Goal: Task Accomplishment & Management: Use online tool/utility

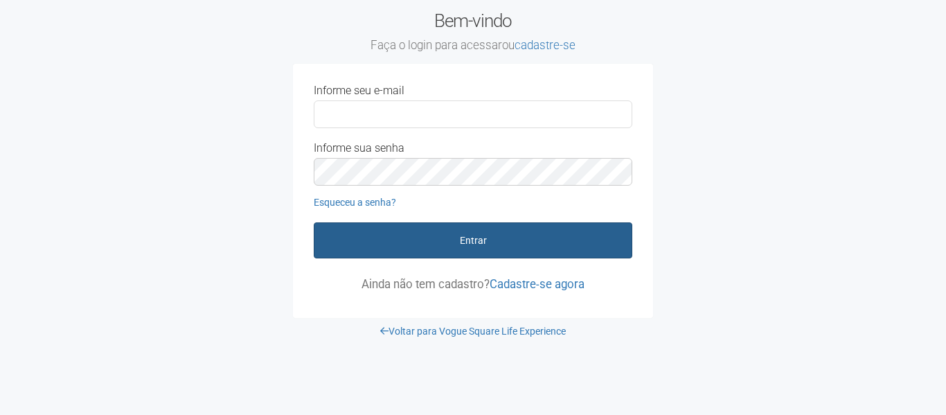
type input "**********"
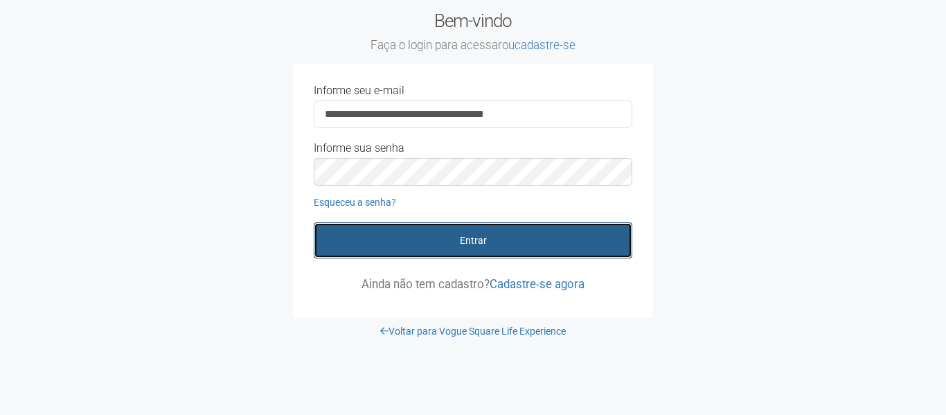
click at [514, 255] on button "Entrar" at bounding box center [473, 240] width 318 height 36
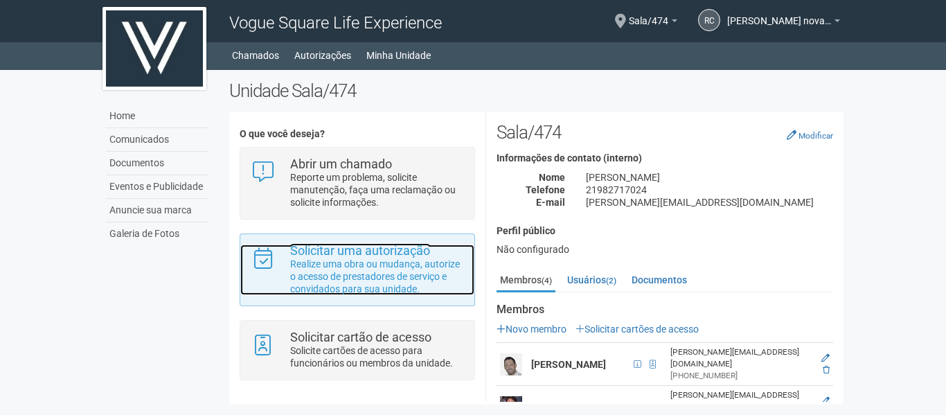
click at [293, 272] on p "Realize uma obra ou mudança, autorize o acesso de prestadores de serviço e conv…" at bounding box center [377, 276] width 174 height 37
